Goal: Find specific page/section: Find specific page/section

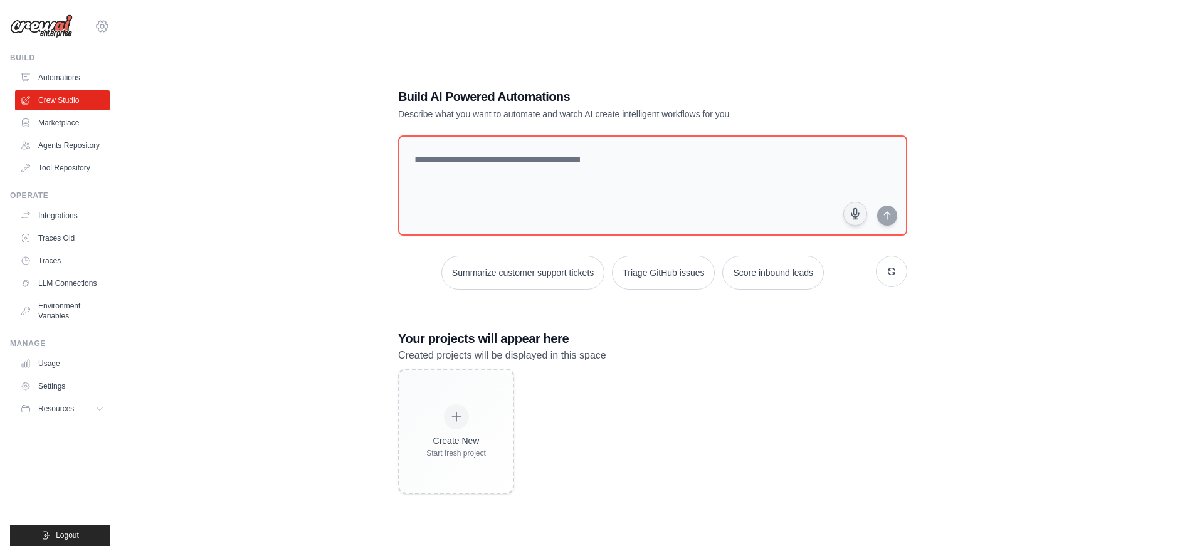
click at [97, 27] on icon at bounding box center [102, 26] width 15 height 15
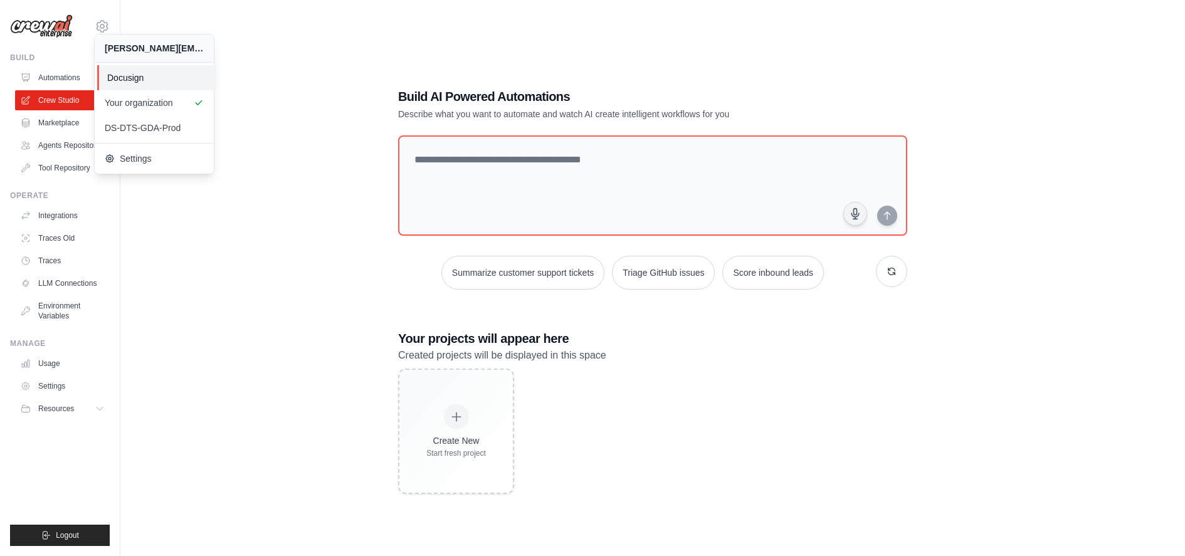
click at [122, 78] on span "Docusign" at bounding box center [156, 77] width 99 height 13
